Goal: Task Accomplishment & Management: Complete application form

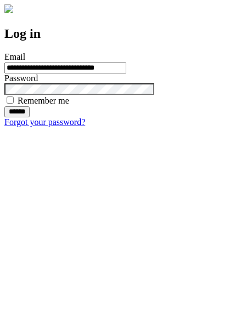
type input "**********"
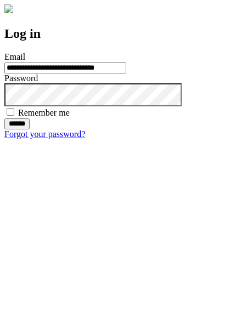
click at [30, 129] on input "******" at bounding box center [16, 123] width 25 height 11
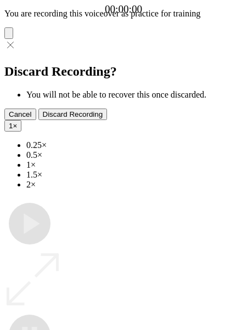
type input "**********"
